Goal: Check status: Check status

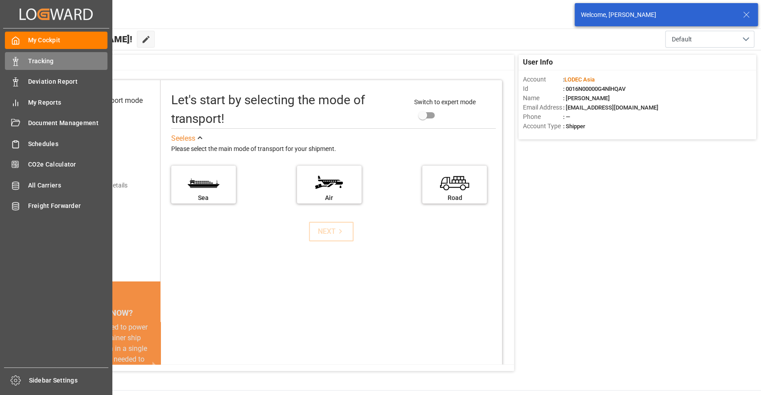
click at [31, 65] on span "Tracking" at bounding box center [68, 61] width 80 height 9
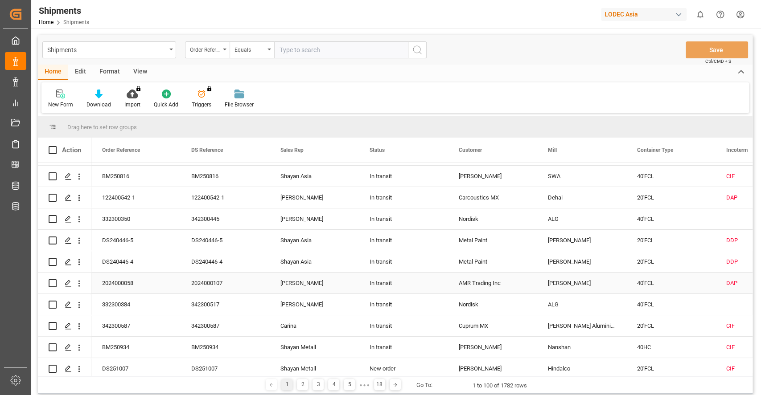
scroll to position [119, 0]
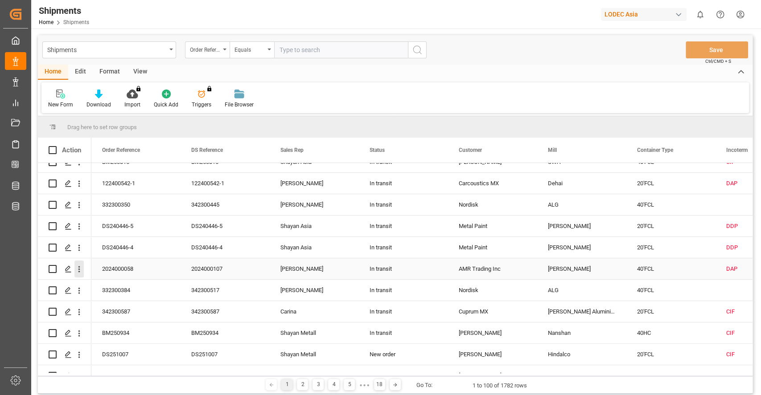
click at [77, 269] on icon "open menu" at bounding box center [78, 269] width 9 height 9
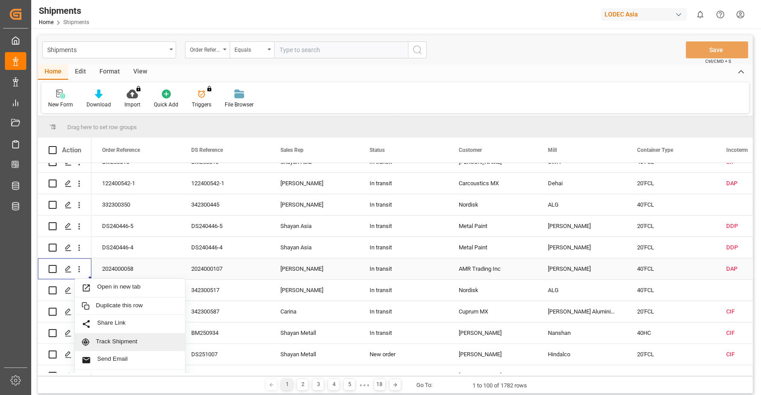
click at [122, 342] on span "Track Shipment" at bounding box center [137, 342] width 82 height 8
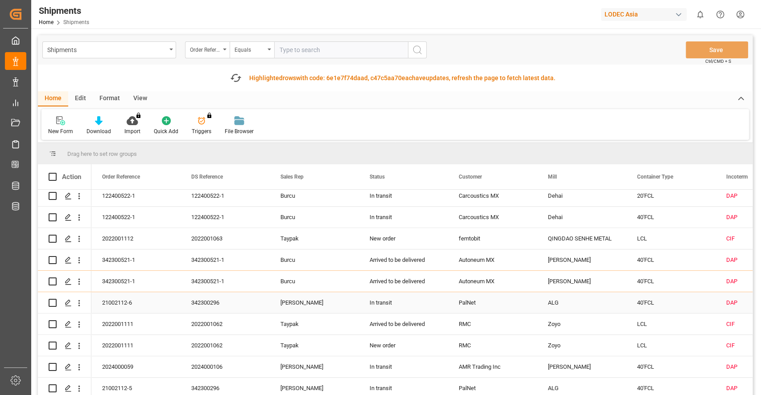
scroll to position [535, 0]
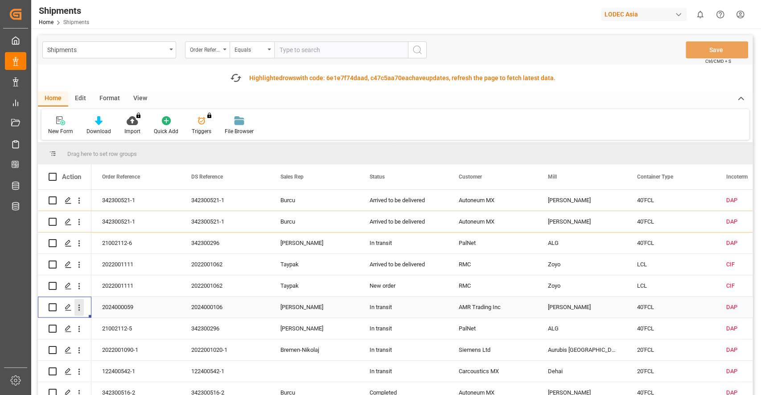
click at [79, 309] on icon "open menu" at bounding box center [79, 308] width 2 height 6
click at [107, 380] on span "Track Shipment" at bounding box center [137, 381] width 82 height 8
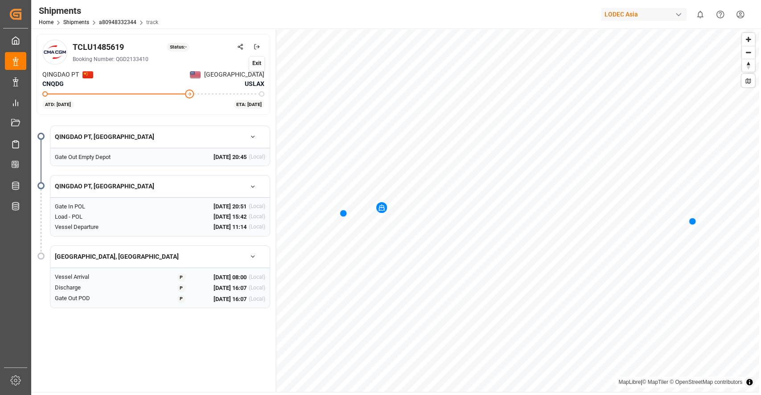
click at [257, 48] on icon at bounding box center [257, 47] width 6 height 6
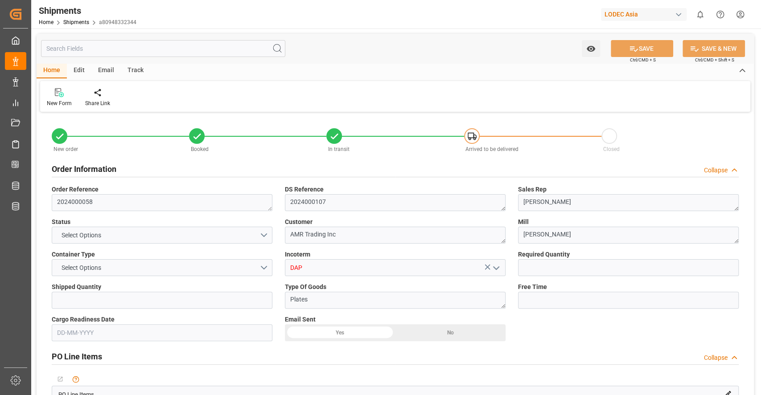
type input "5"
type input "9938341"
type input "CNQDG"
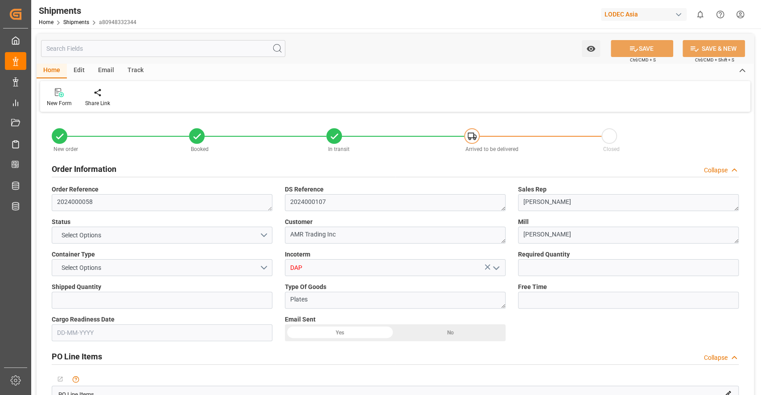
type input "USCHI"
type input "CNQDG"
type input "USLAX"
type input "09-08-2025"
type input "29-08-2025"
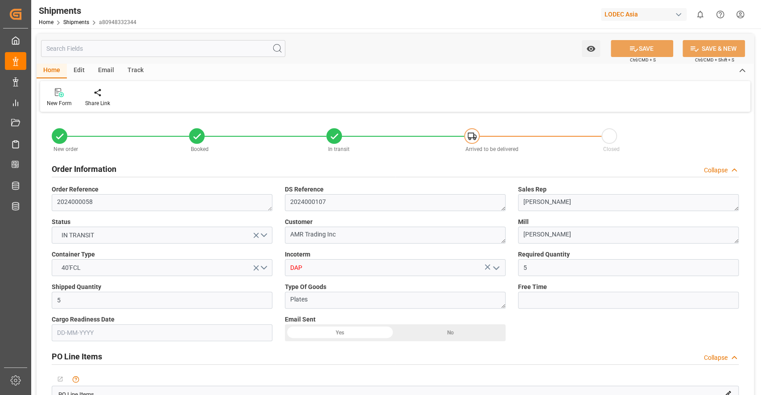
type input "01-09-2025 20:51"
type input "04-09-2025 00:00"
type input "04-09-2025 11:14"
type input "25-09-2025 08:00"
type input "01-09-2025 20:45"
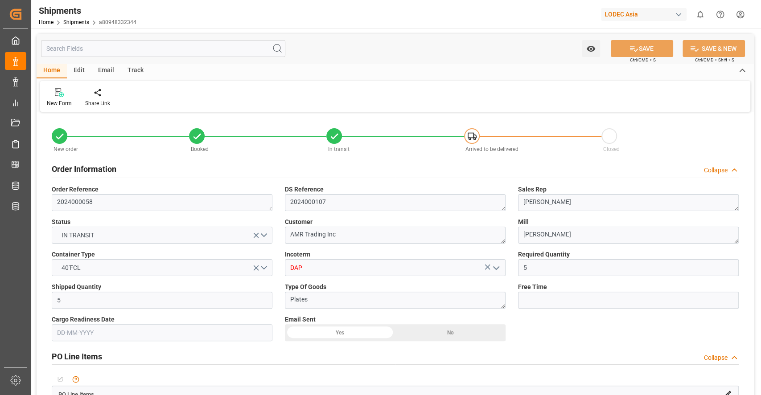
type input "03-09-2025 15:42"
type input "04-09-2025 03:47"
type input "25-09-2025 08:00"
type input "26-09-2025 16:07"
type input "30-09-2025 16:07"
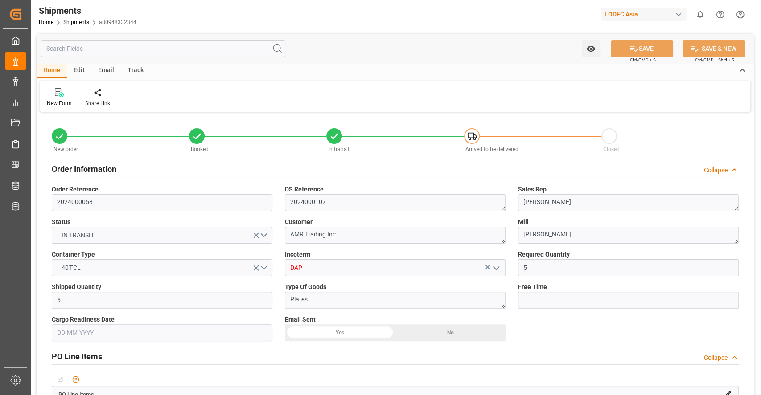
type input "03-10-2025 03:00"
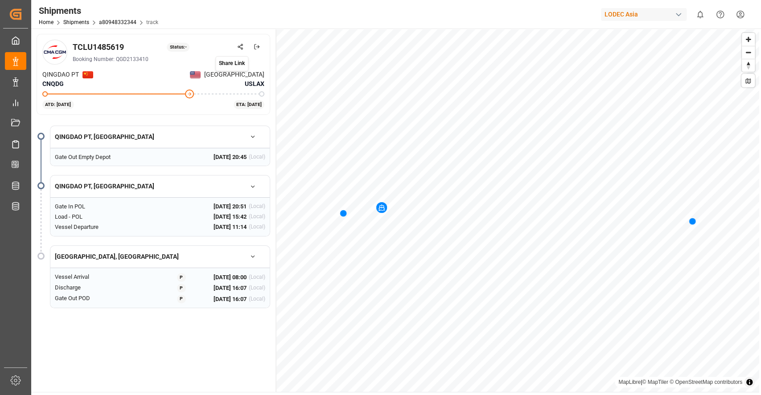
click at [239, 60] on small "Share Link" at bounding box center [232, 63] width 26 height 6
click at [233, 59] on div "Share Link Share Link" at bounding box center [231, 63] width 33 height 15
click at [242, 48] on circle at bounding box center [242, 49] width 2 height 2
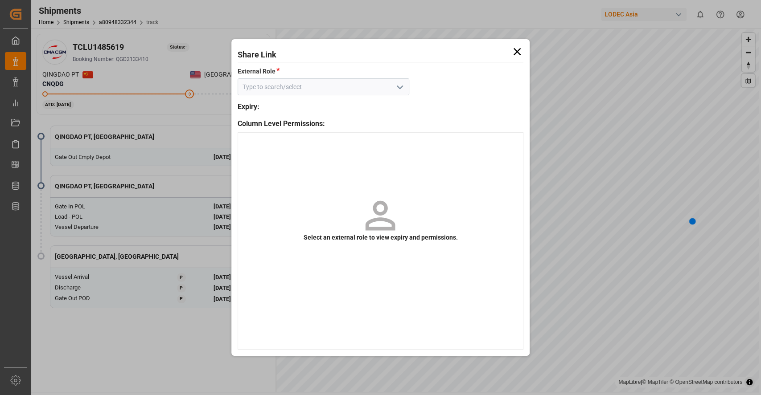
click at [374, 86] on input at bounding box center [324, 86] width 172 height 17
click at [394, 82] on button "open menu" at bounding box center [398, 87] width 13 height 14
click at [342, 101] on div "Default tracking role - shipment" at bounding box center [323, 107] width 171 height 20
type input "Default tracking role - shipment"
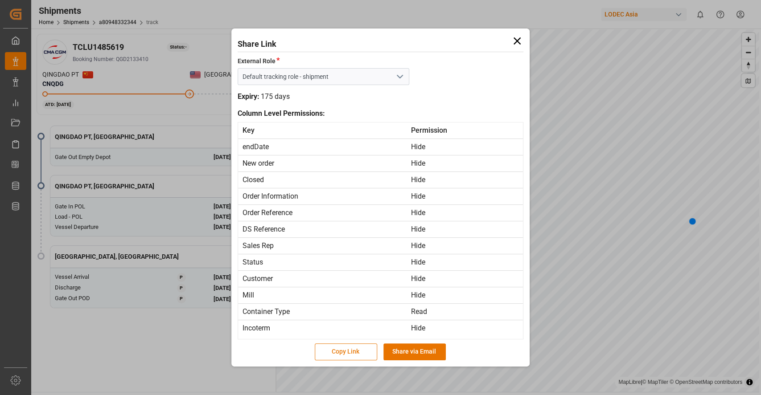
click at [358, 356] on button "Copy Link" at bounding box center [346, 352] width 62 height 17
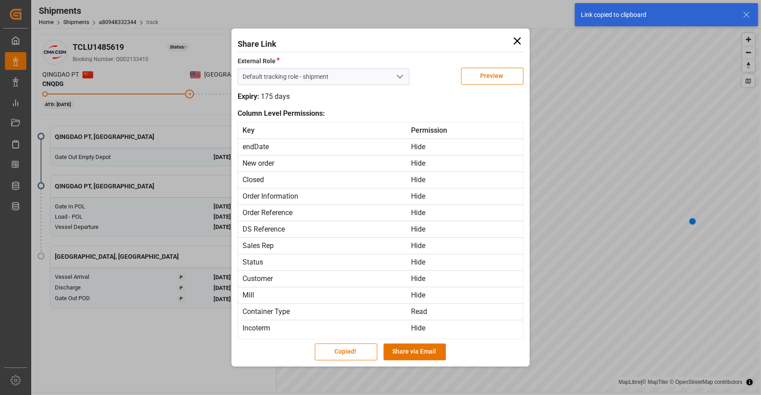
click at [513, 41] on icon at bounding box center [517, 41] width 12 height 12
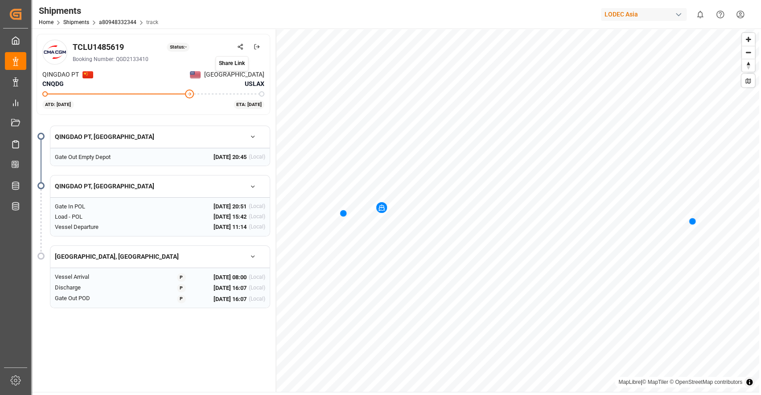
click at [243, 47] on icon at bounding box center [240, 47] width 6 height 6
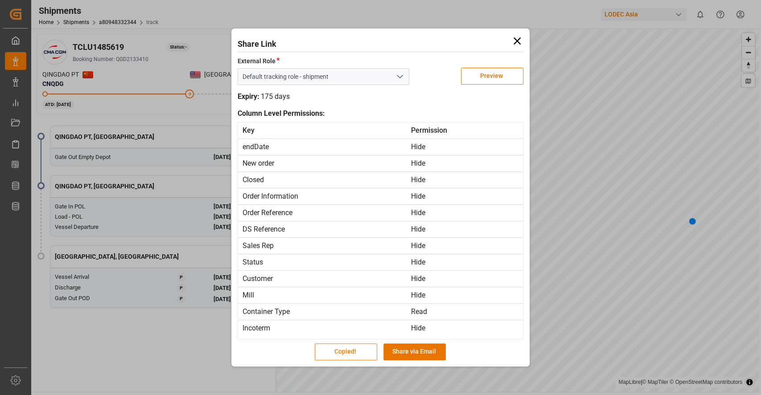
type input "Default tracking role - shipment"
click at [336, 352] on button "Copied!" at bounding box center [346, 352] width 62 height 17
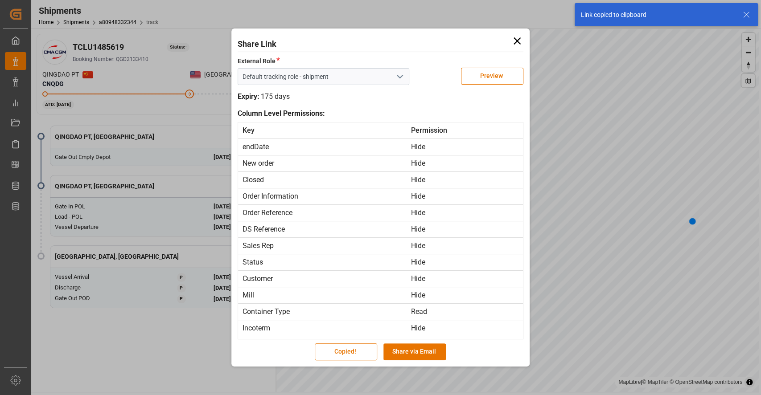
click at [509, 38] on h1 "Share Link" at bounding box center [381, 42] width 286 height 15
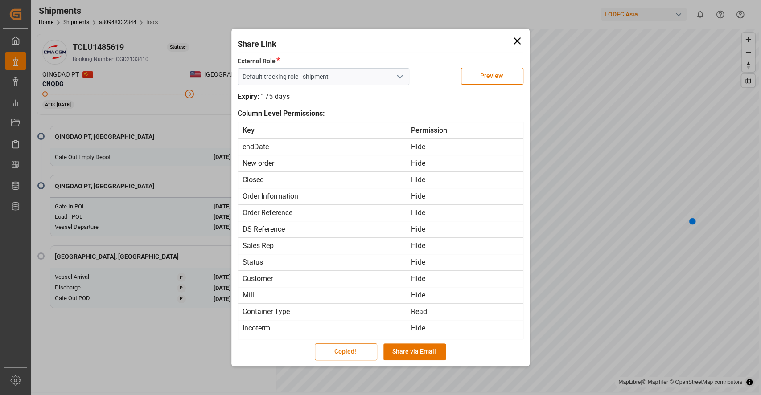
click at [519, 37] on icon at bounding box center [517, 41] width 12 height 12
